Goal: Information Seeking & Learning: Learn about a topic

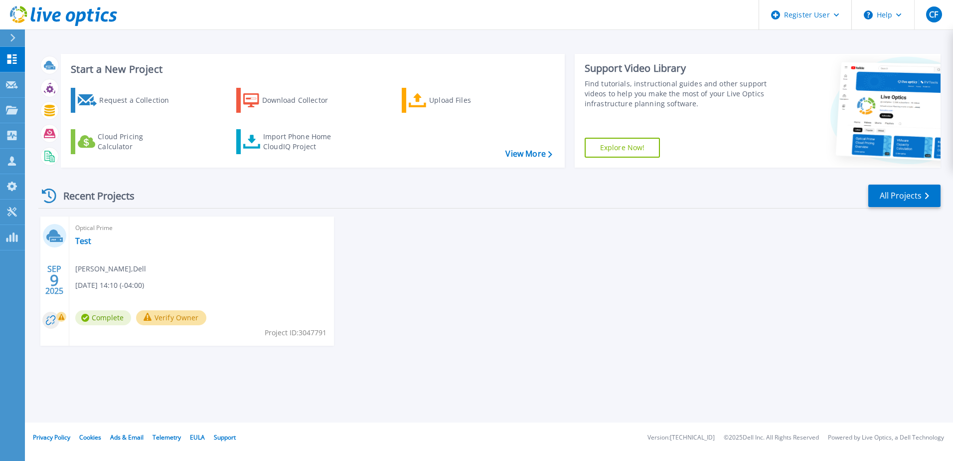
click at [7, 37] on button at bounding box center [12, 37] width 25 height 17
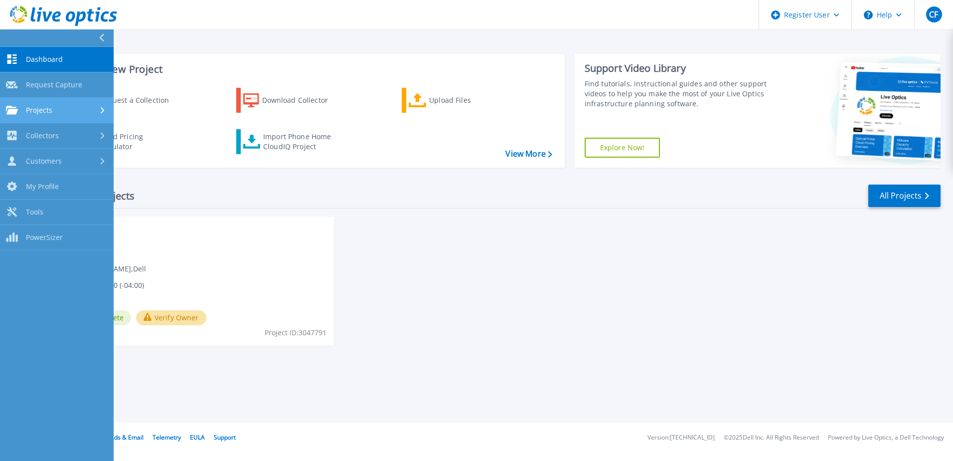
click at [30, 107] on span "Projects" at bounding box center [39, 110] width 26 height 9
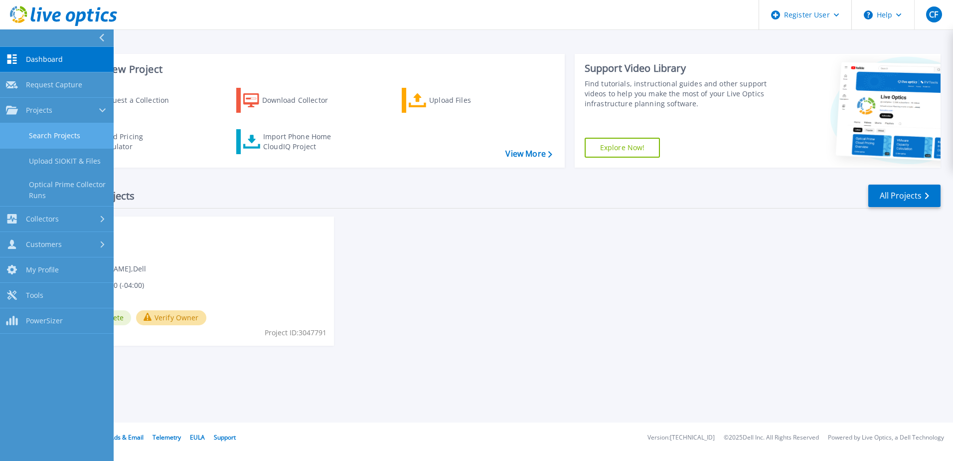
click at [85, 137] on link "Search Projects" at bounding box center [57, 135] width 114 height 25
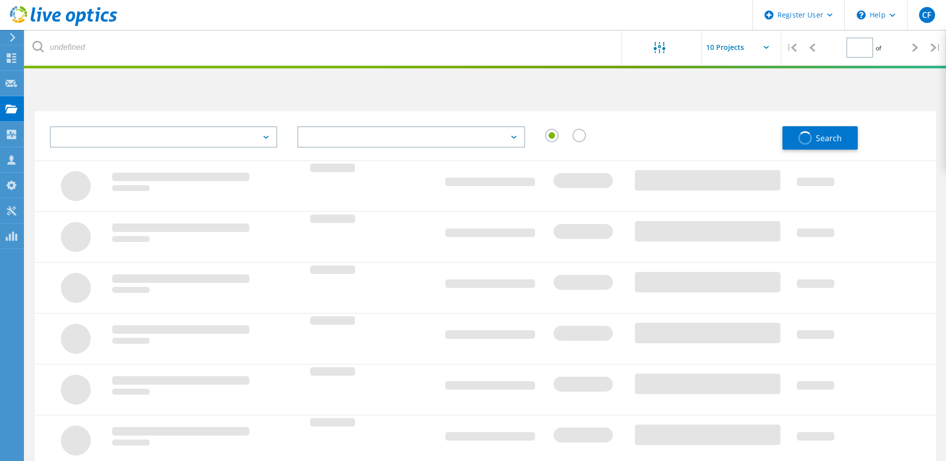
type input "1"
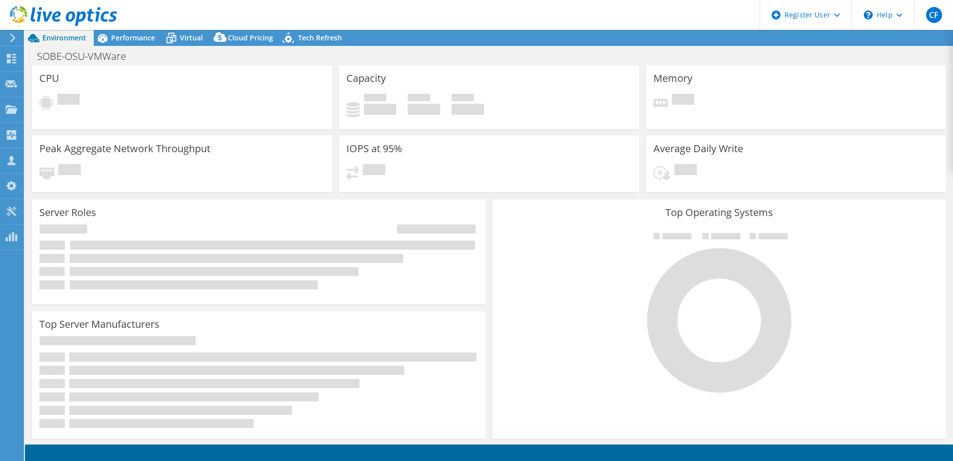
select select "USD"
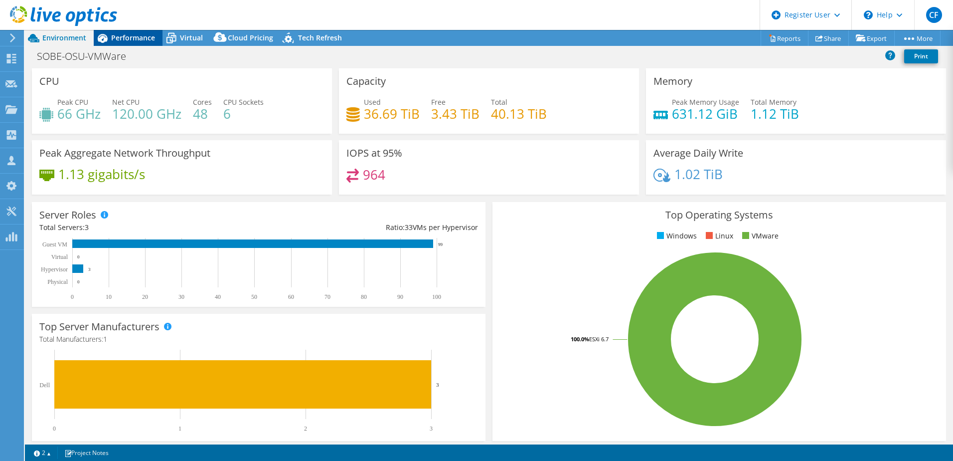
click at [147, 41] on span "Performance" at bounding box center [133, 37] width 44 height 9
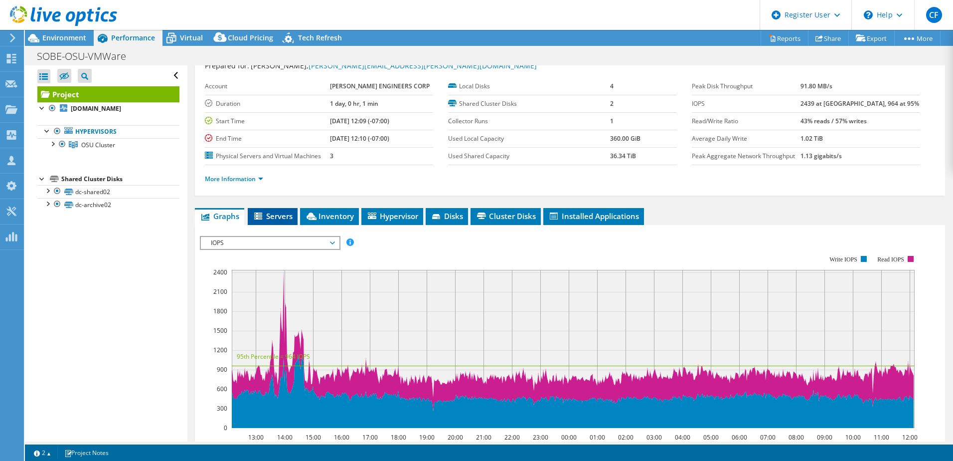
scroll to position [50, 0]
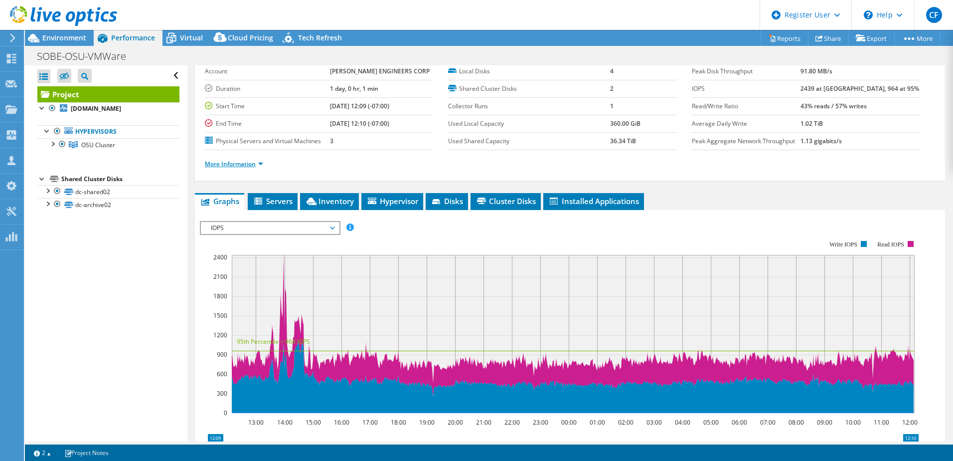
click at [249, 168] on link "More Information" at bounding box center [234, 164] width 58 height 8
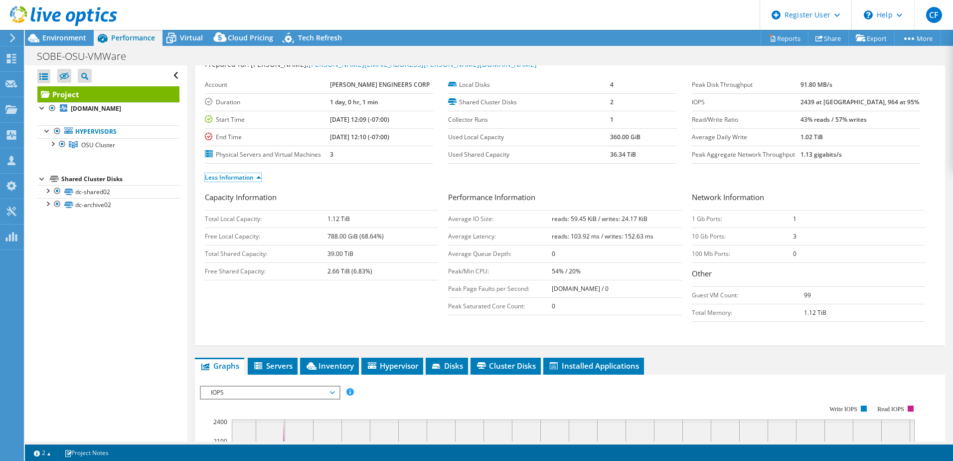
scroll to position [0, 0]
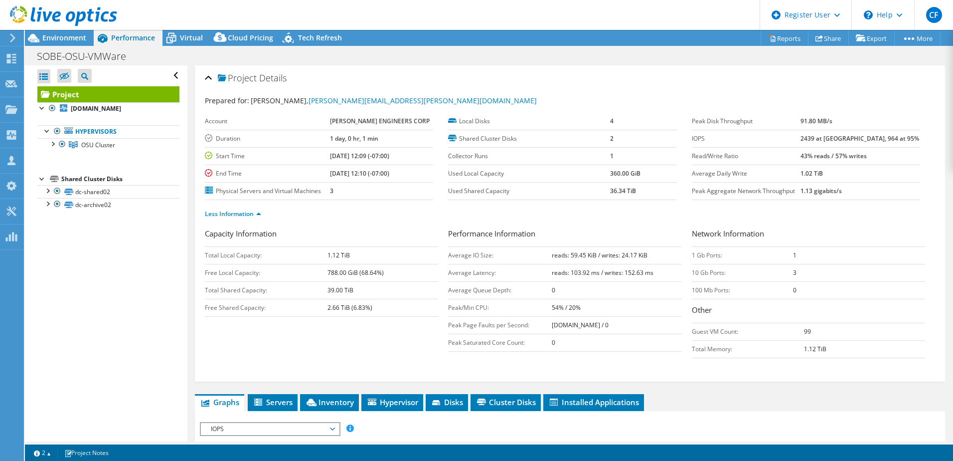
click at [72, 30] on div at bounding box center [58, 16] width 117 height 33
click at [69, 34] on span "Environment" at bounding box center [64, 37] width 44 height 9
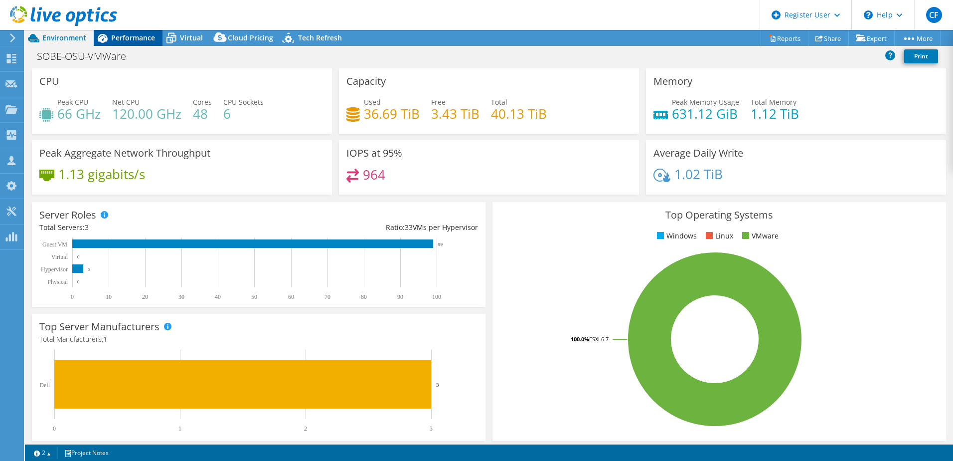
click at [121, 35] on span "Performance" at bounding box center [133, 37] width 44 height 9
